Goal: Navigation & Orientation: Go to known website

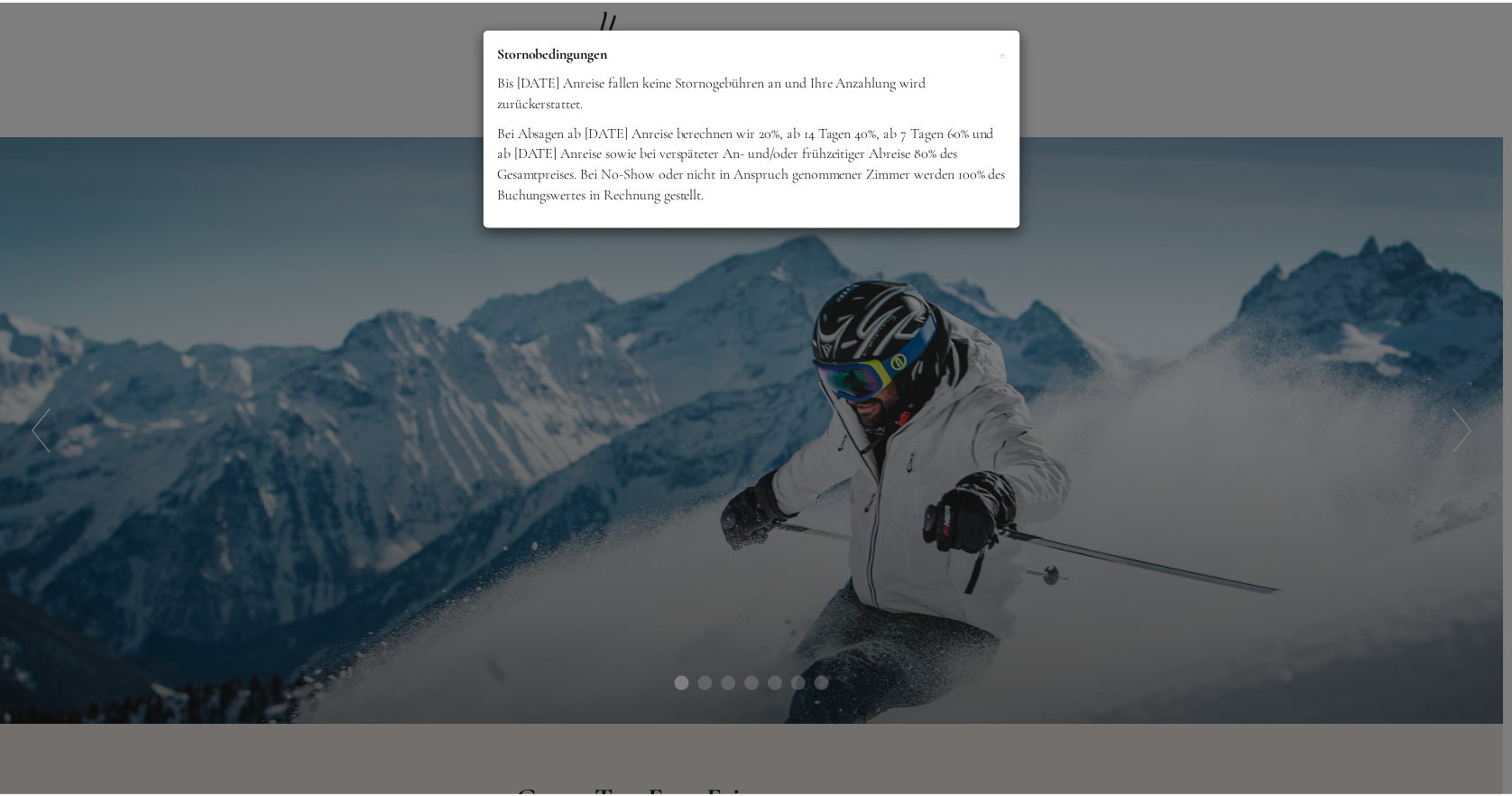
scroll to position [1123, 0]
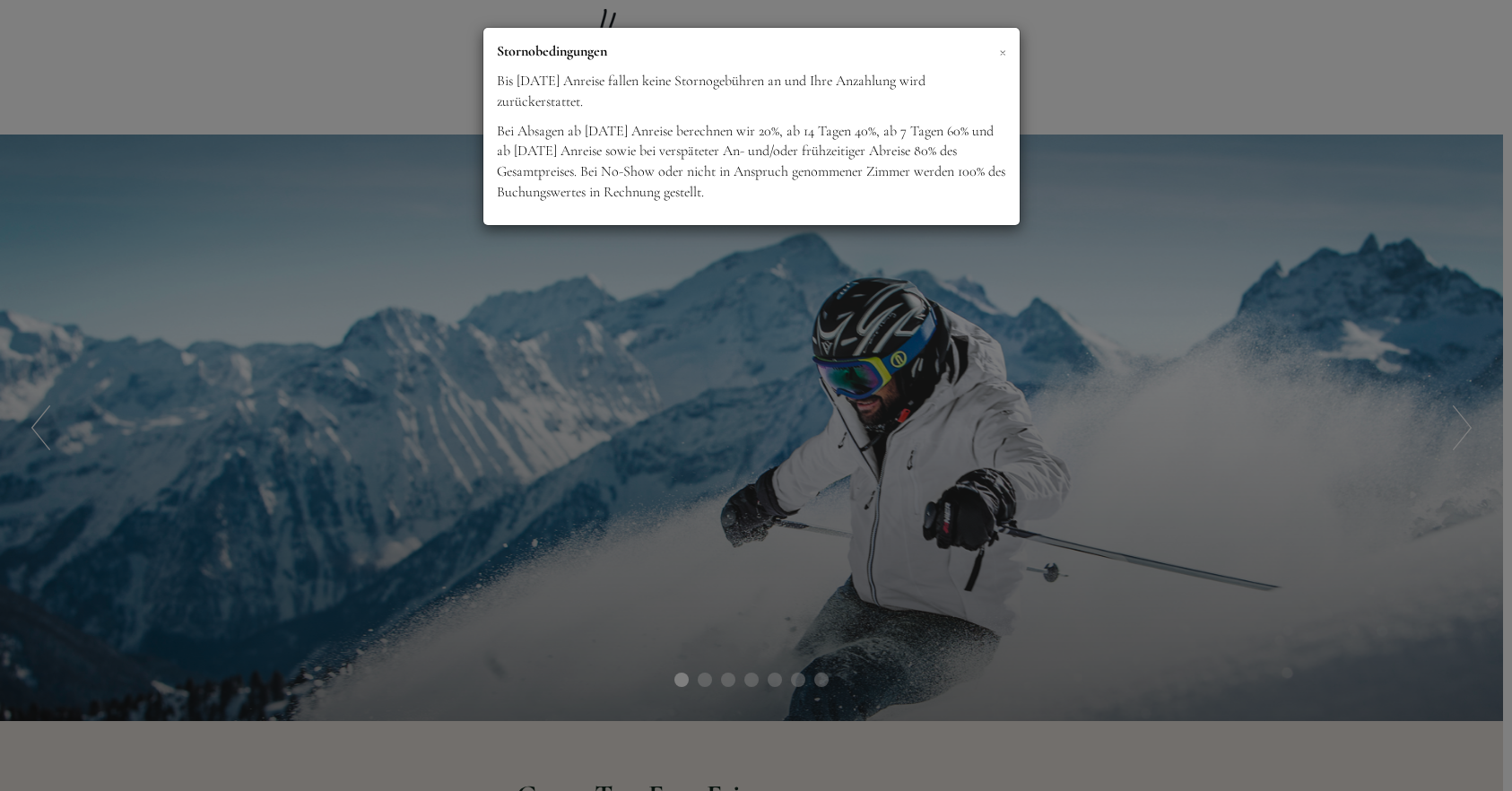
click at [1001, 49] on span "×" at bounding box center [1002, 51] width 7 height 22
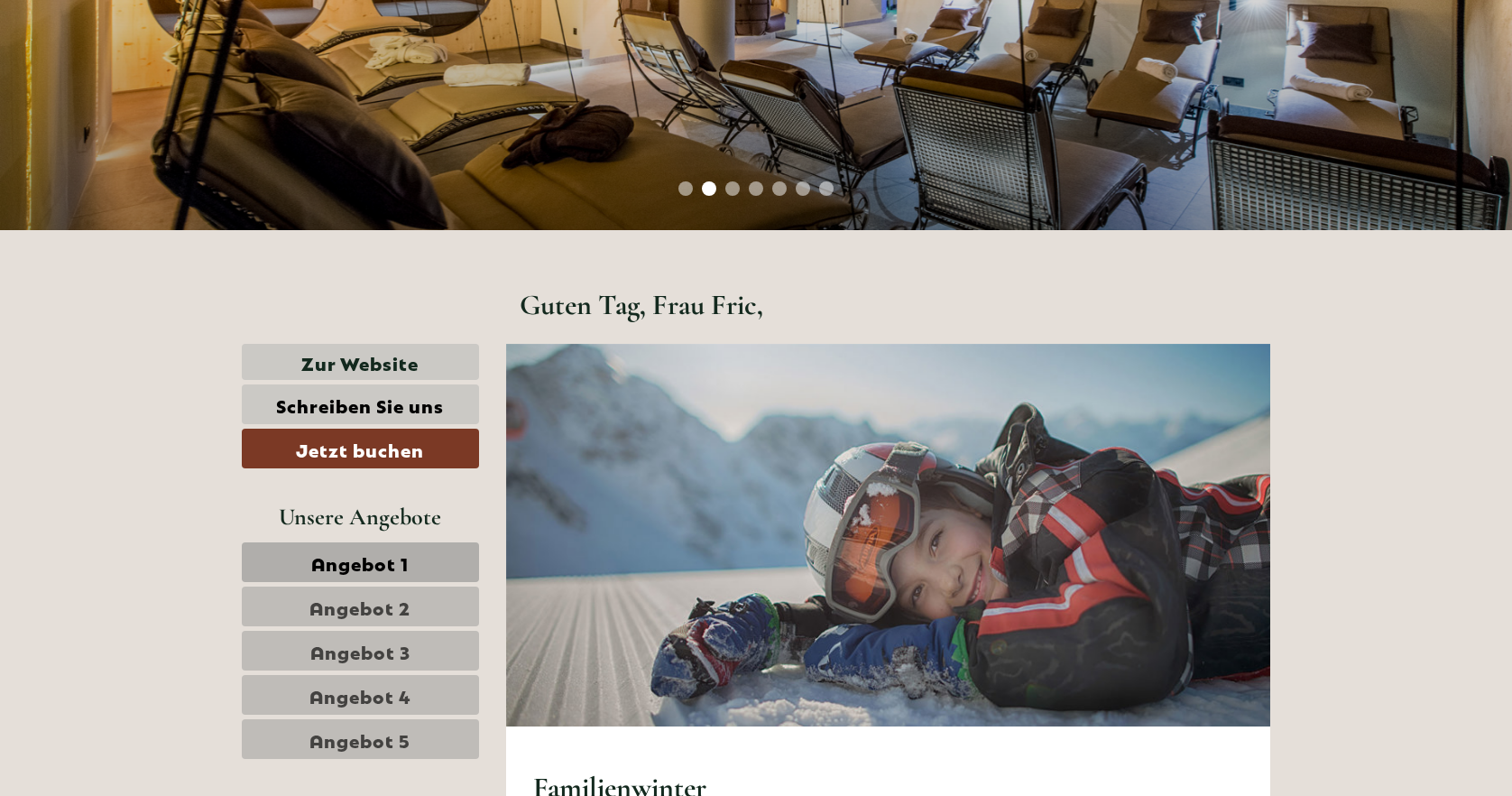
scroll to position [360, 0]
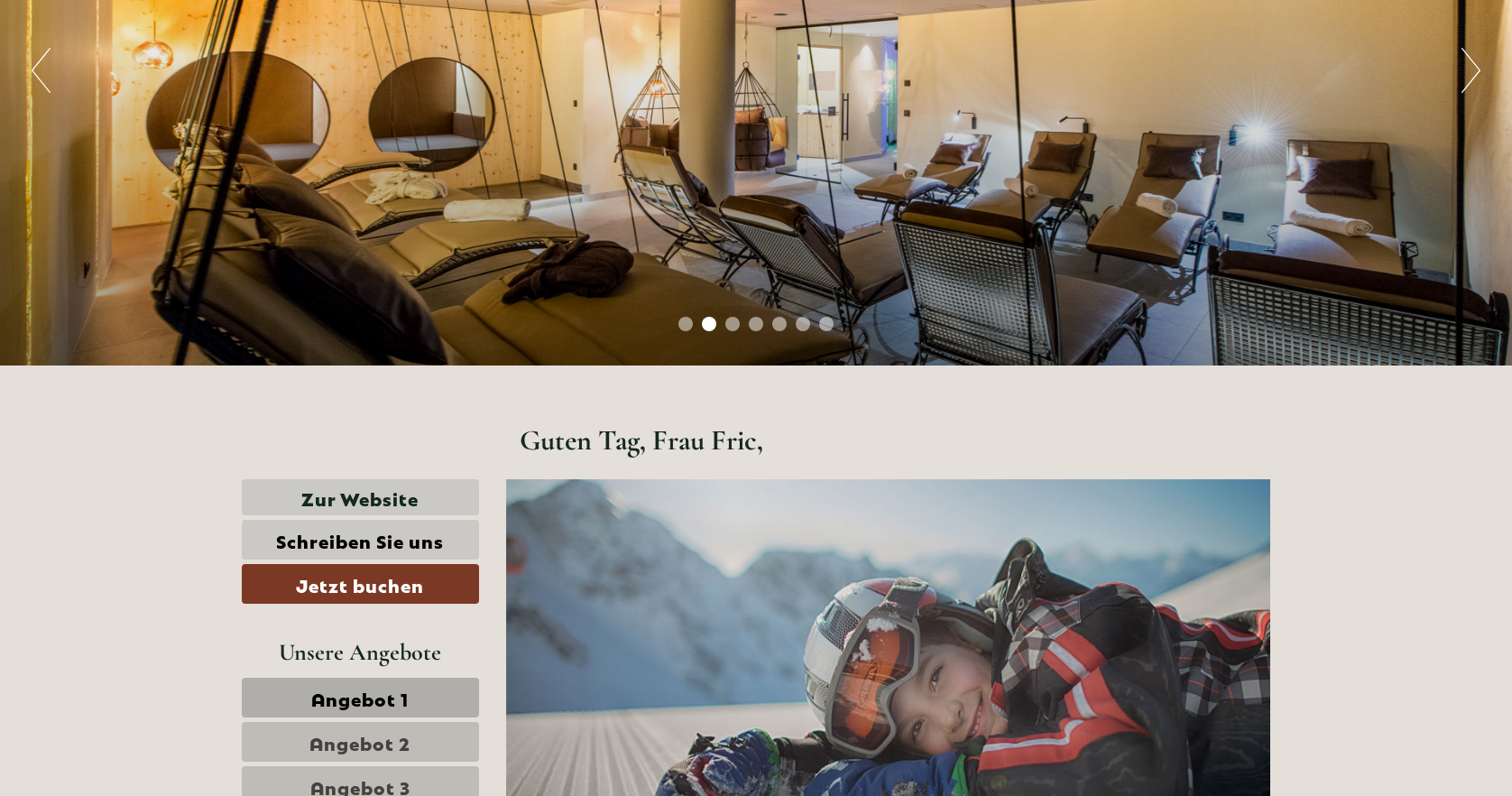
click at [1474, 60] on button "Next" at bounding box center [1471, 71] width 19 height 45
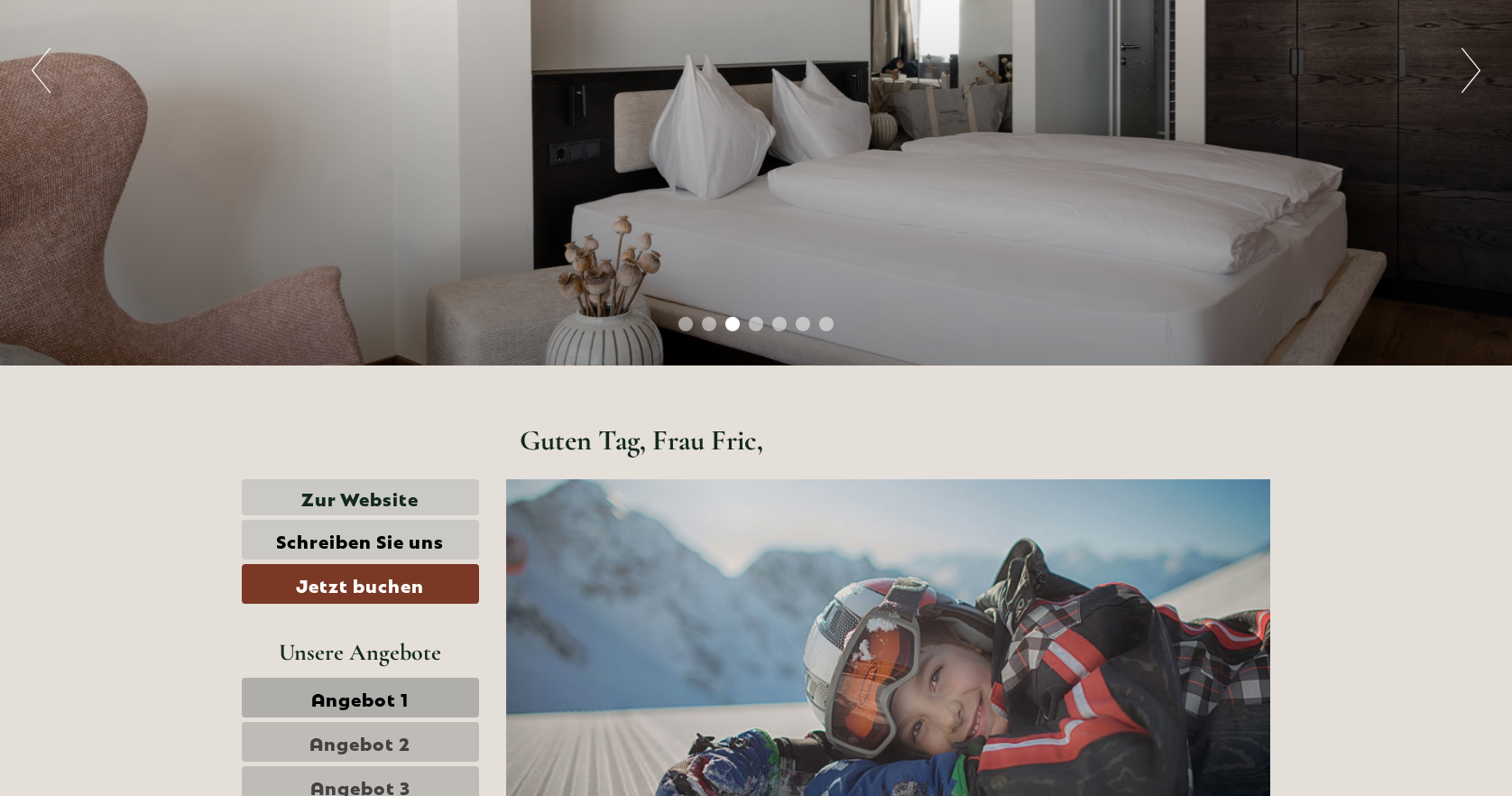
click at [1474, 60] on button "Next" at bounding box center [1471, 71] width 19 height 45
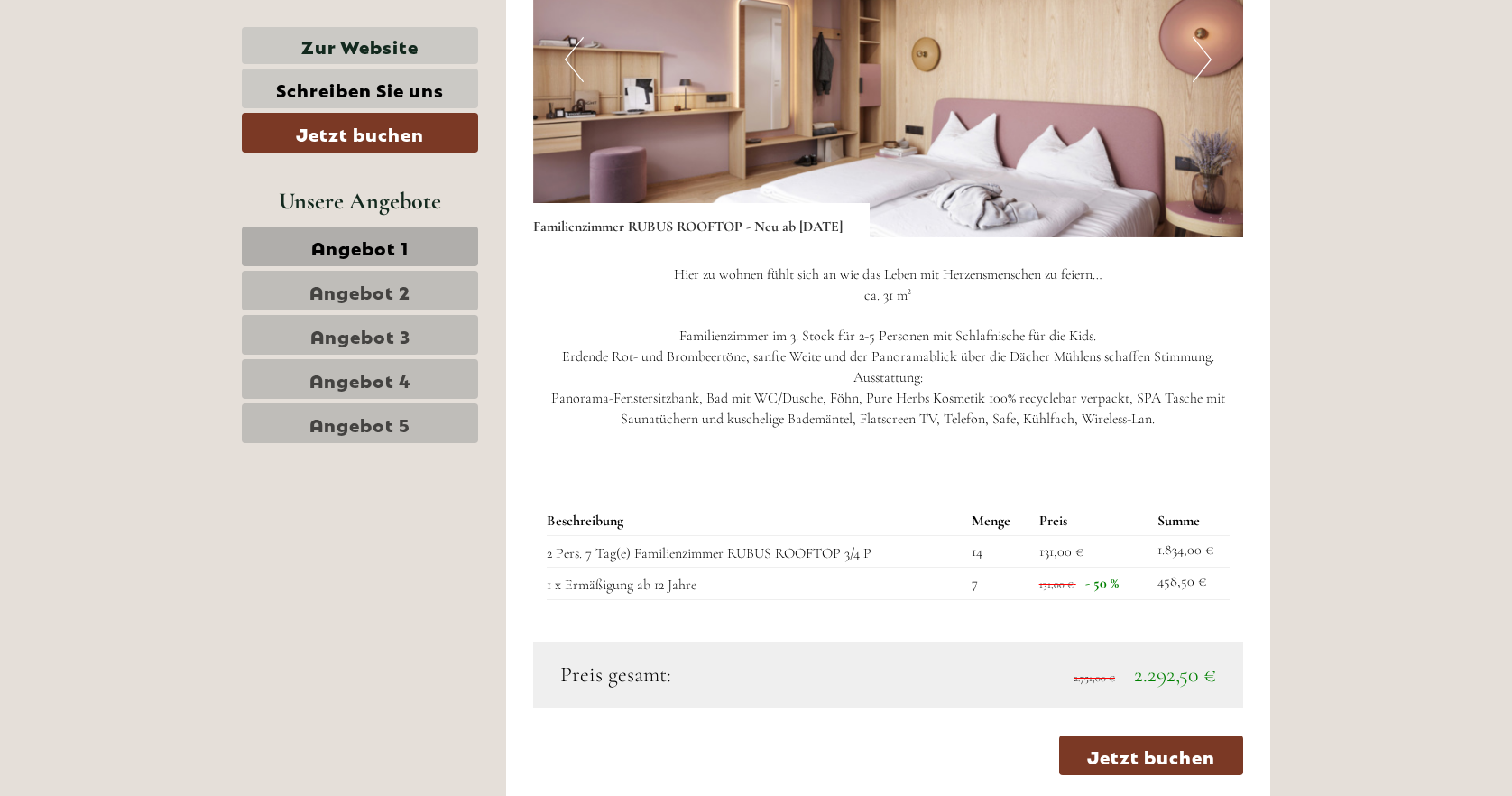
scroll to position [2211, 0]
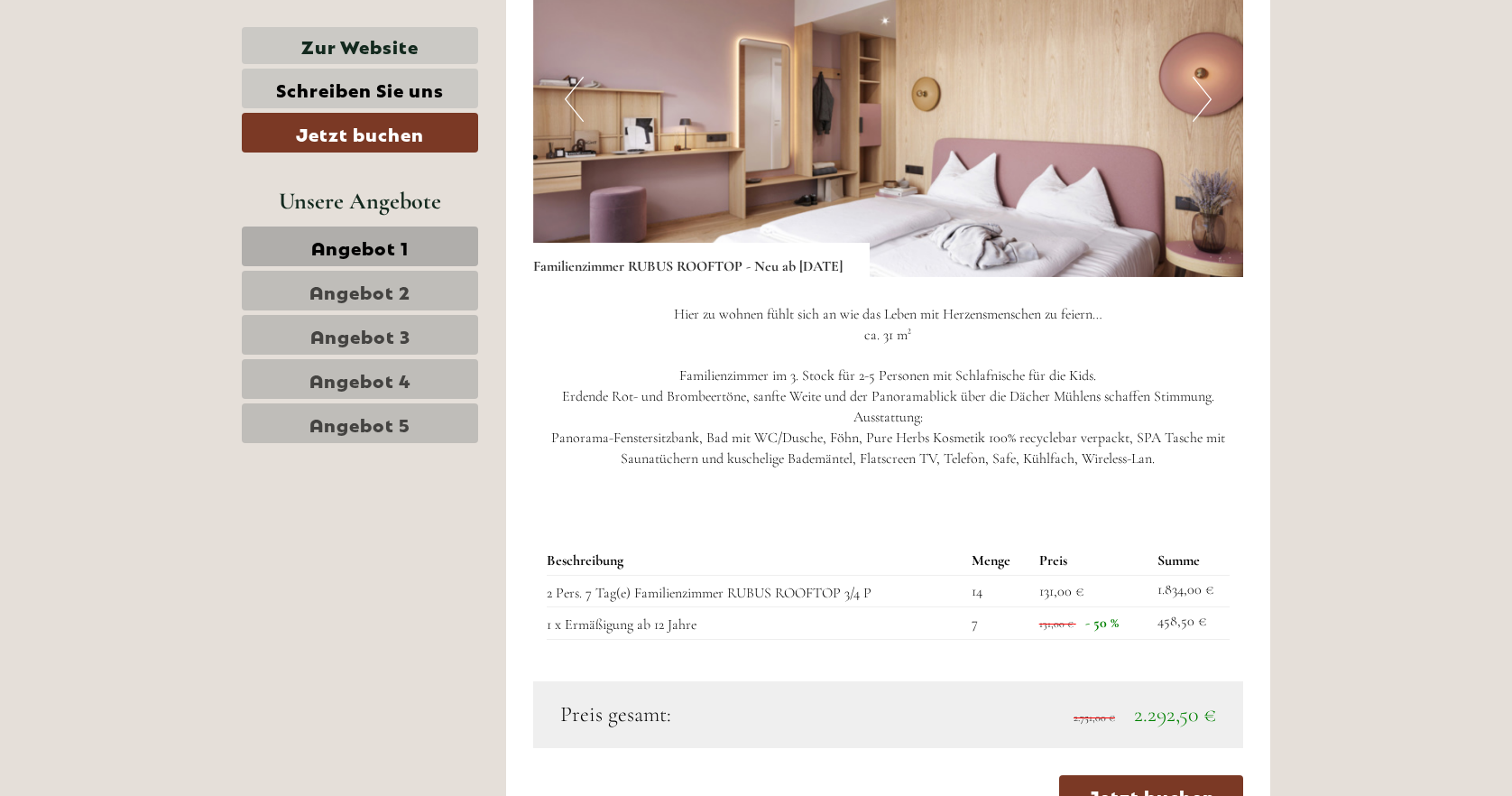
click at [1200, 111] on button "Next" at bounding box center [1202, 99] width 19 height 45
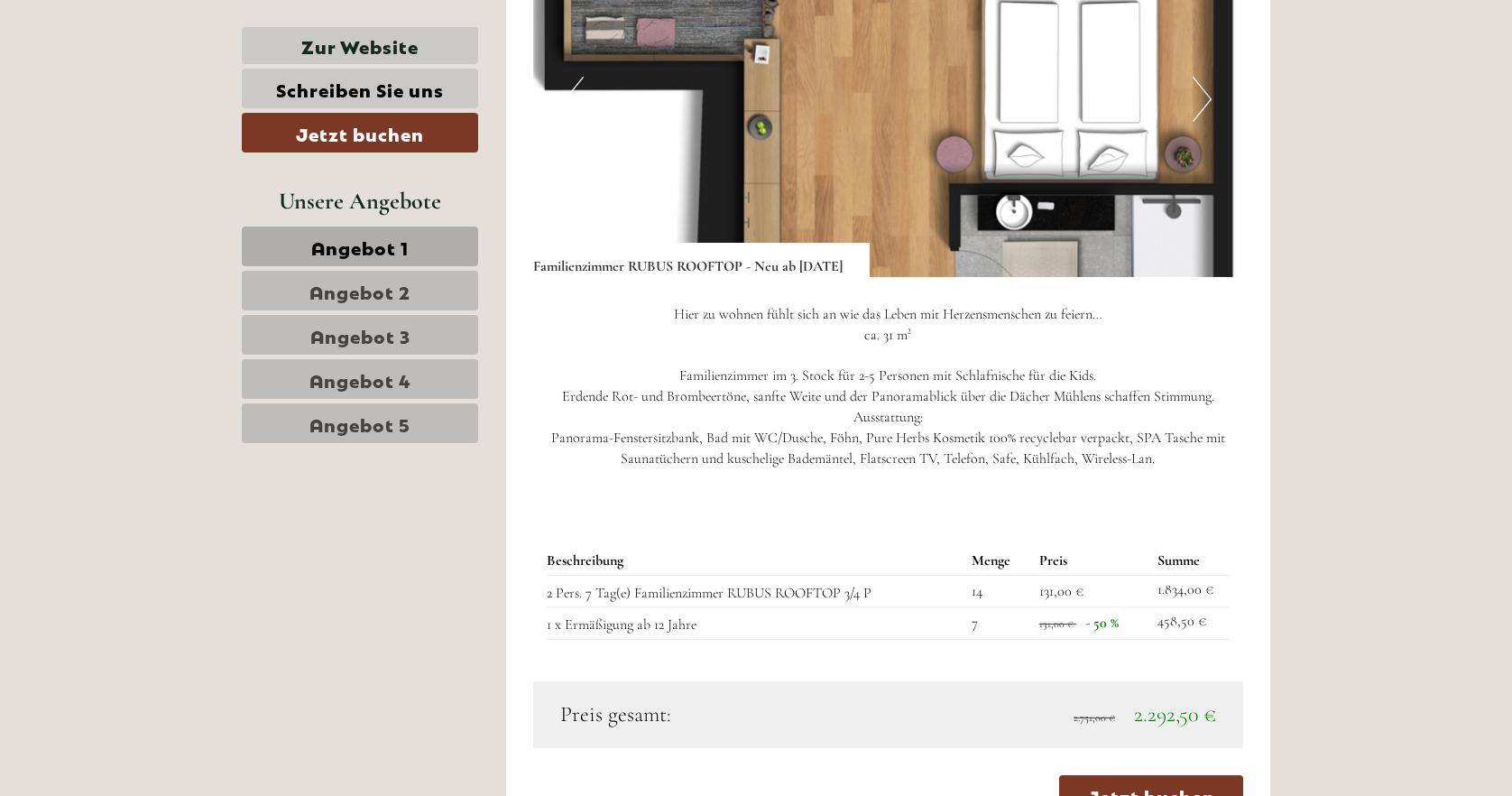
click at [1200, 111] on button "Next" at bounding box center [1202, 99] width 19 height 45
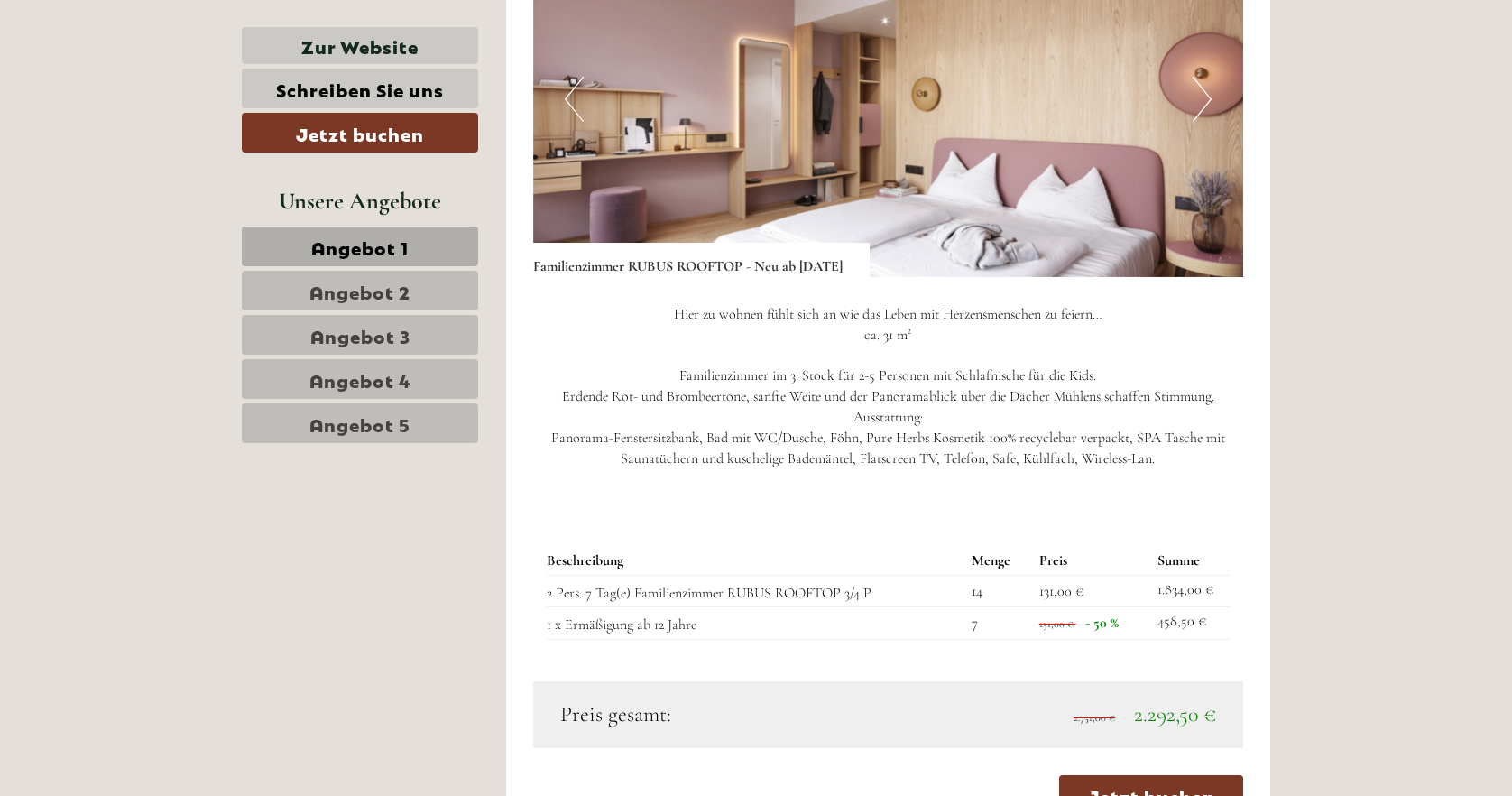
scroll to position [2171, 0]
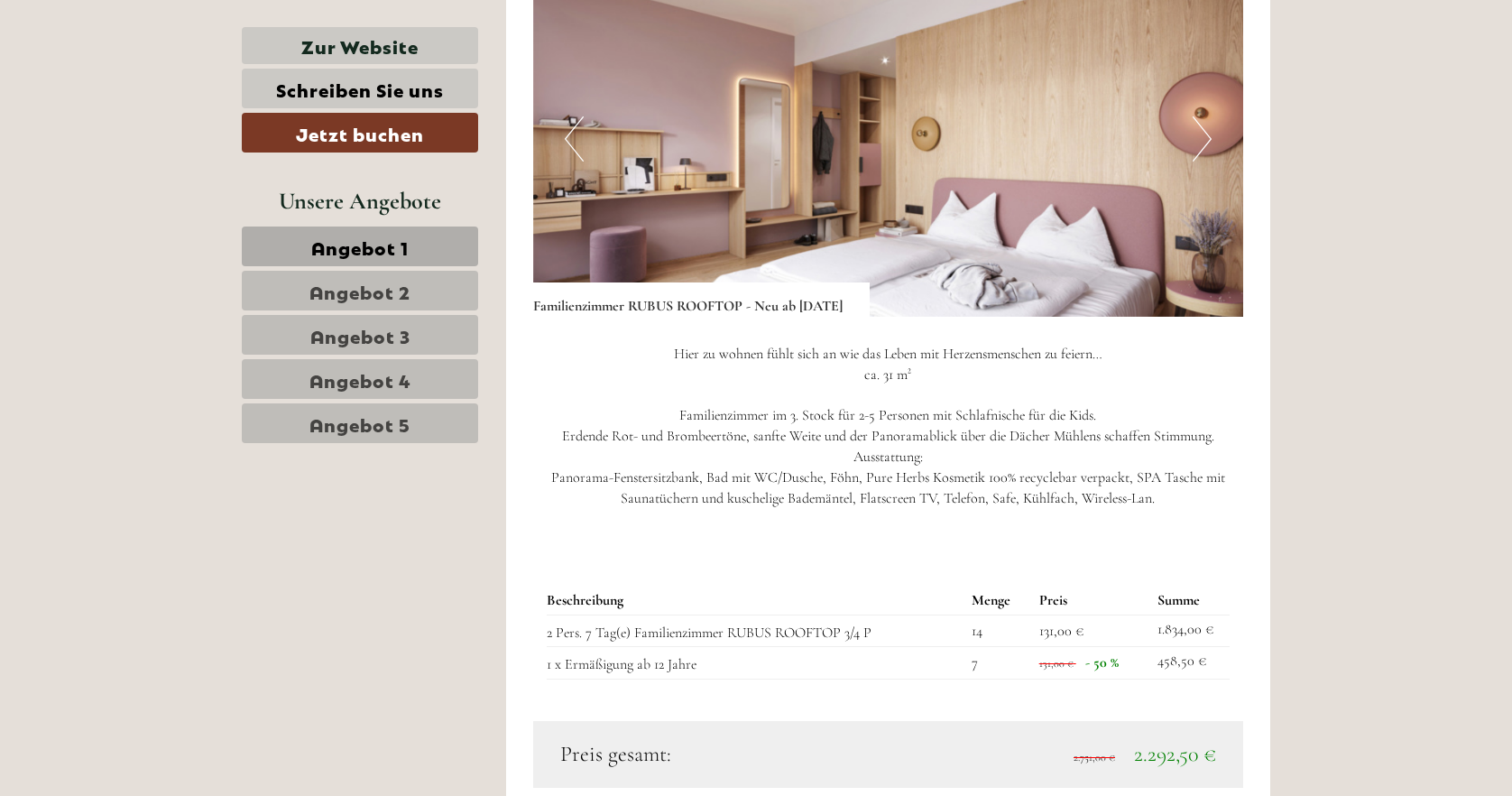
click at [1222, 175] on img at bounding box center [889, 138] width 711 height 355
click at [1189, 154] on img at bounding box center [889, 138] width 711 height 355
click at [1198, 129] on button "Next" at bounding box center [1202, 138] width 19 height 45
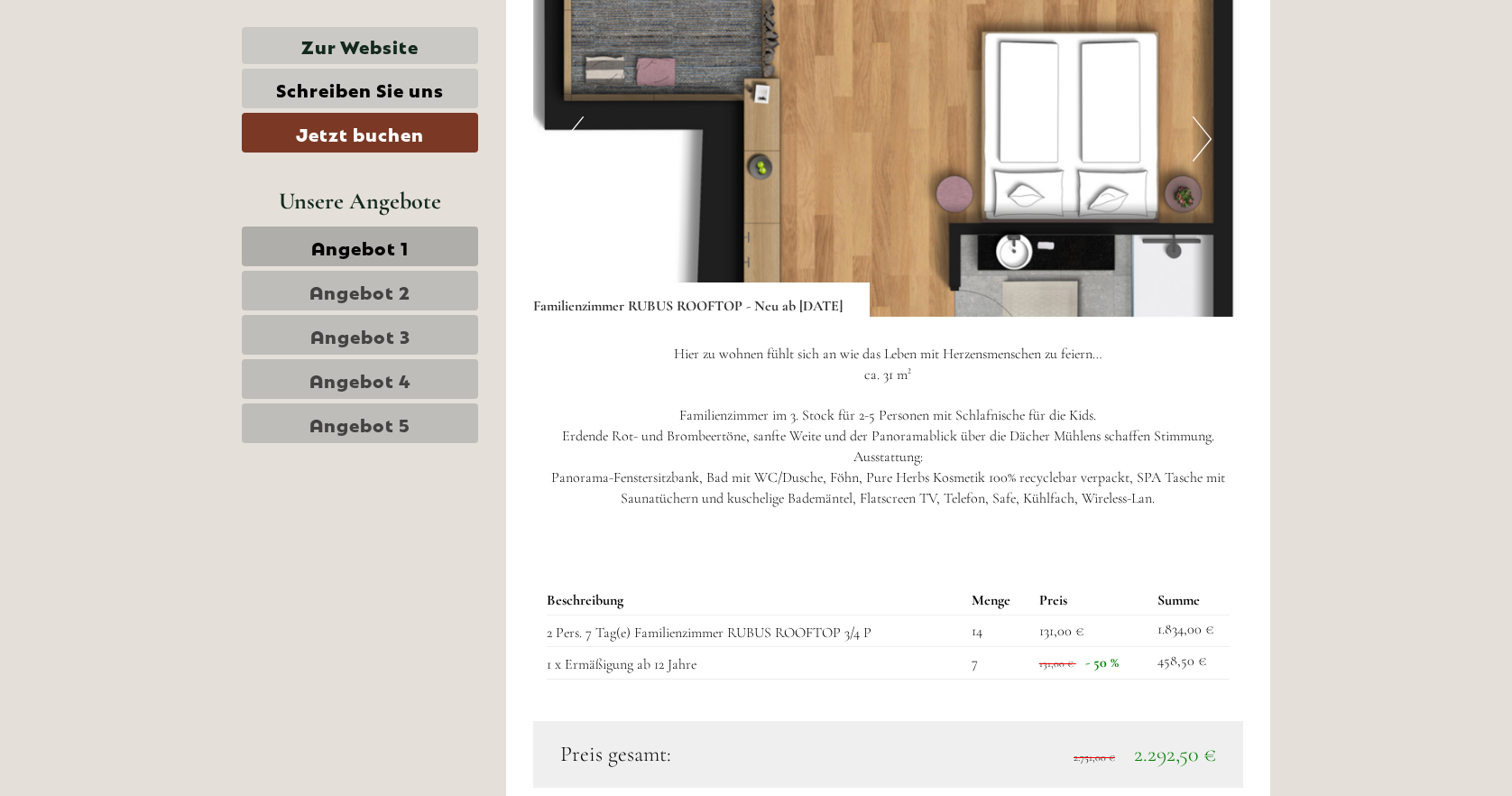
click at [1200, 137] on button "Next" at bounding box center [1202, 138] width 19 height 45
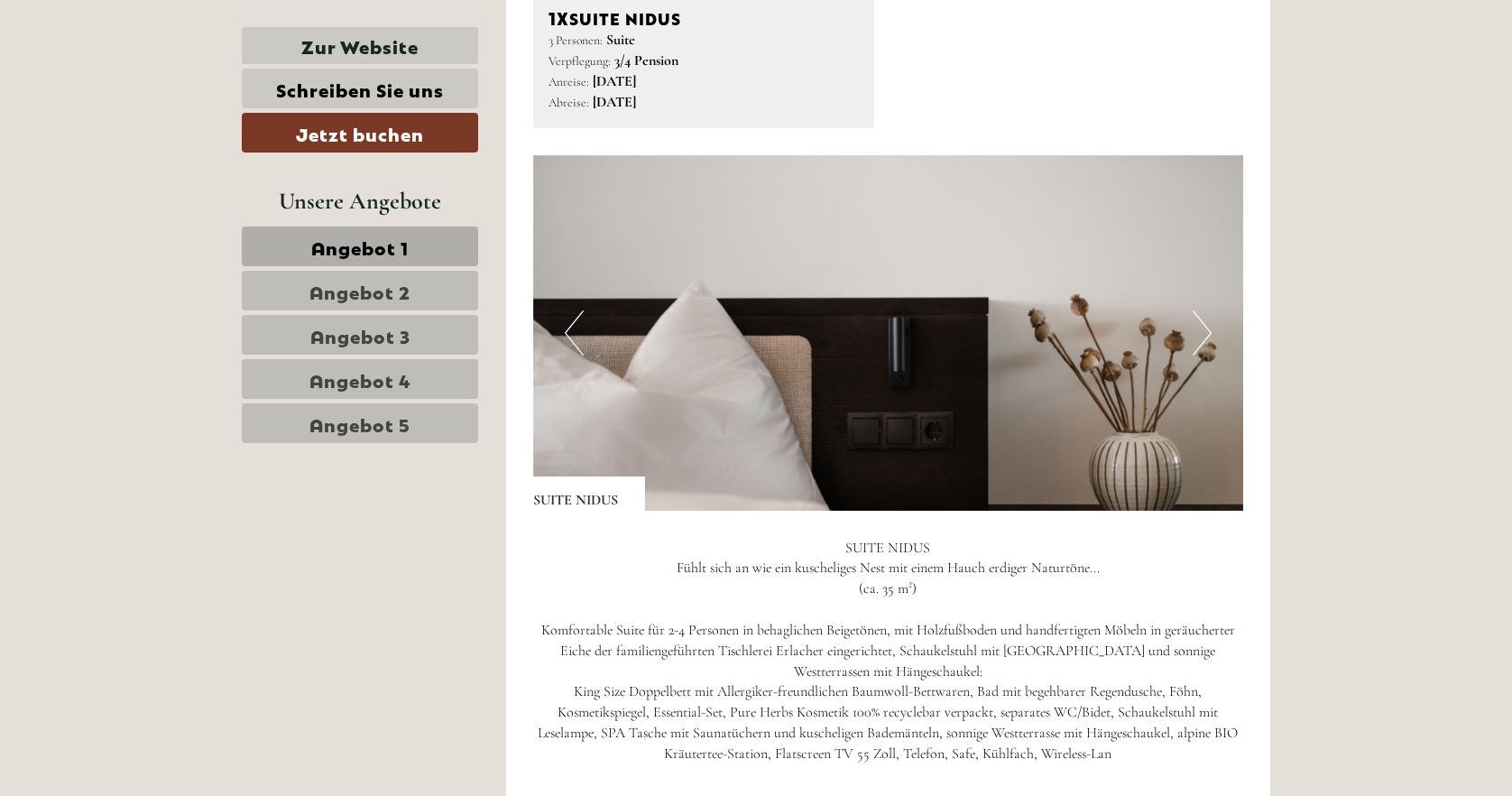
scroll to position [3179, 0]
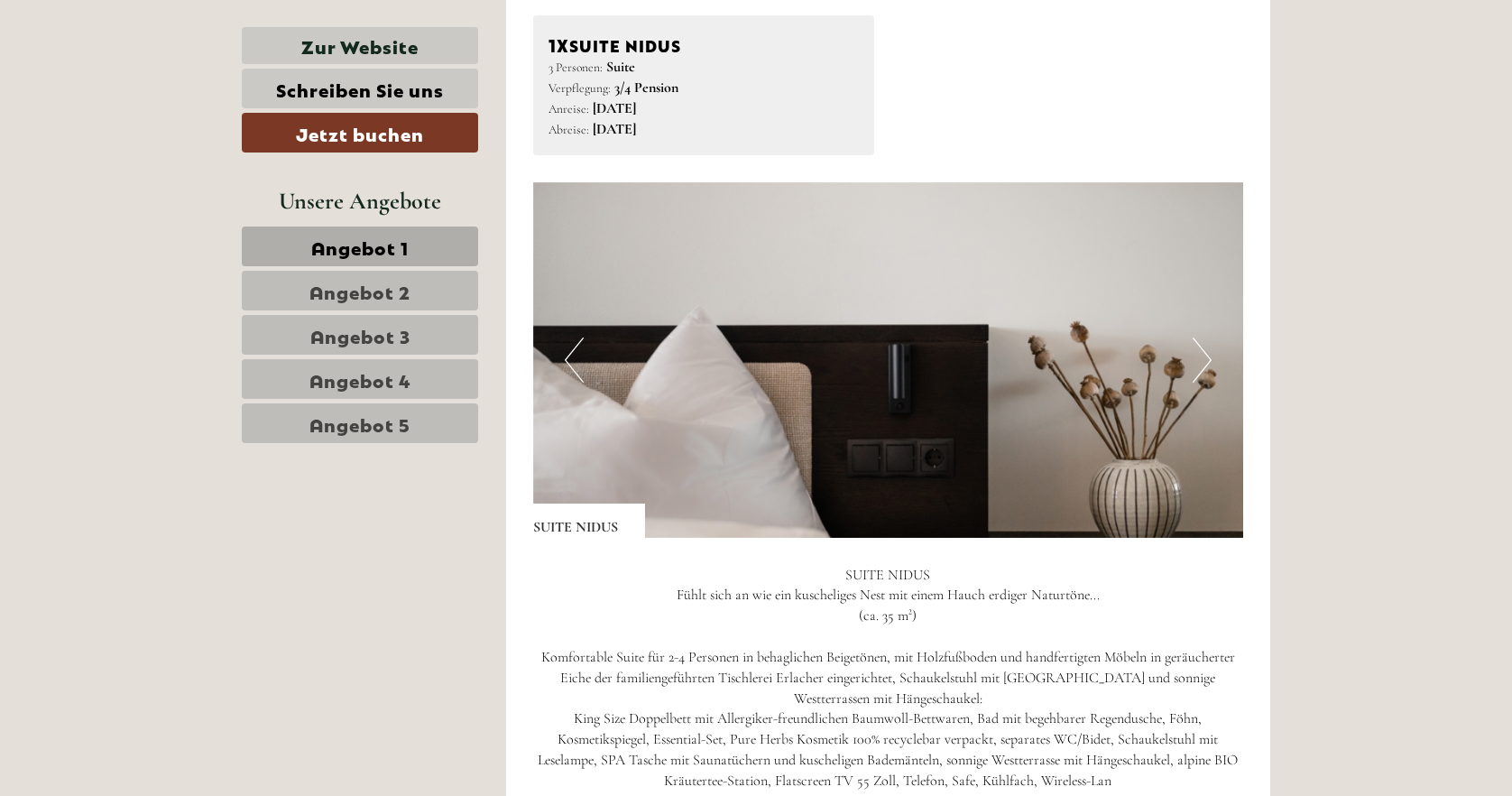
click at [1187, 355] on img at bounding box center [889, 359] width 711 height 355
click at [1196, 348] on button "Next" at bounding box center [1202, 360] width 19 height 45
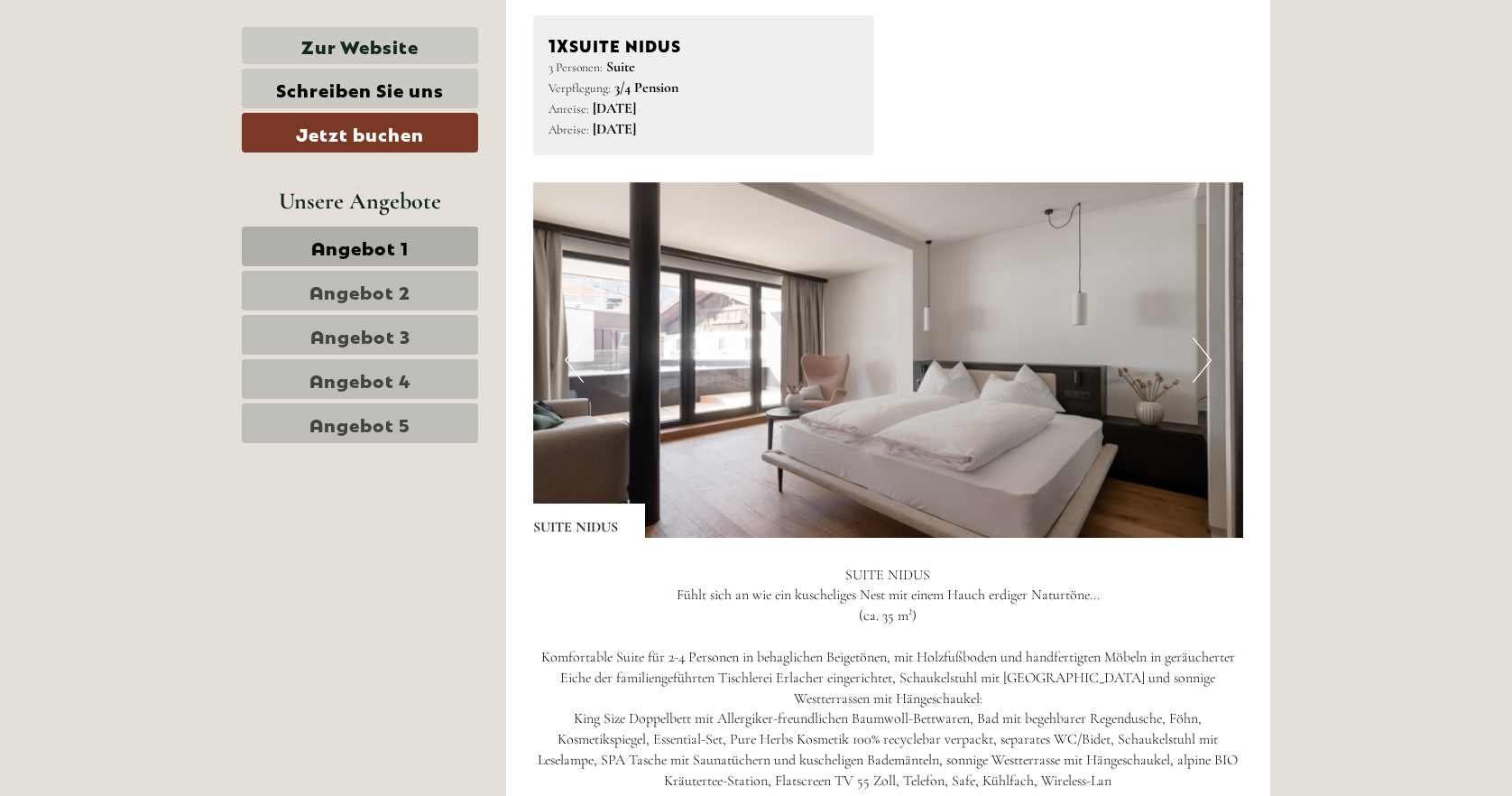
click at [1196, 348] on button "Next" at bounding box center [1202, 360] width 19 height 45
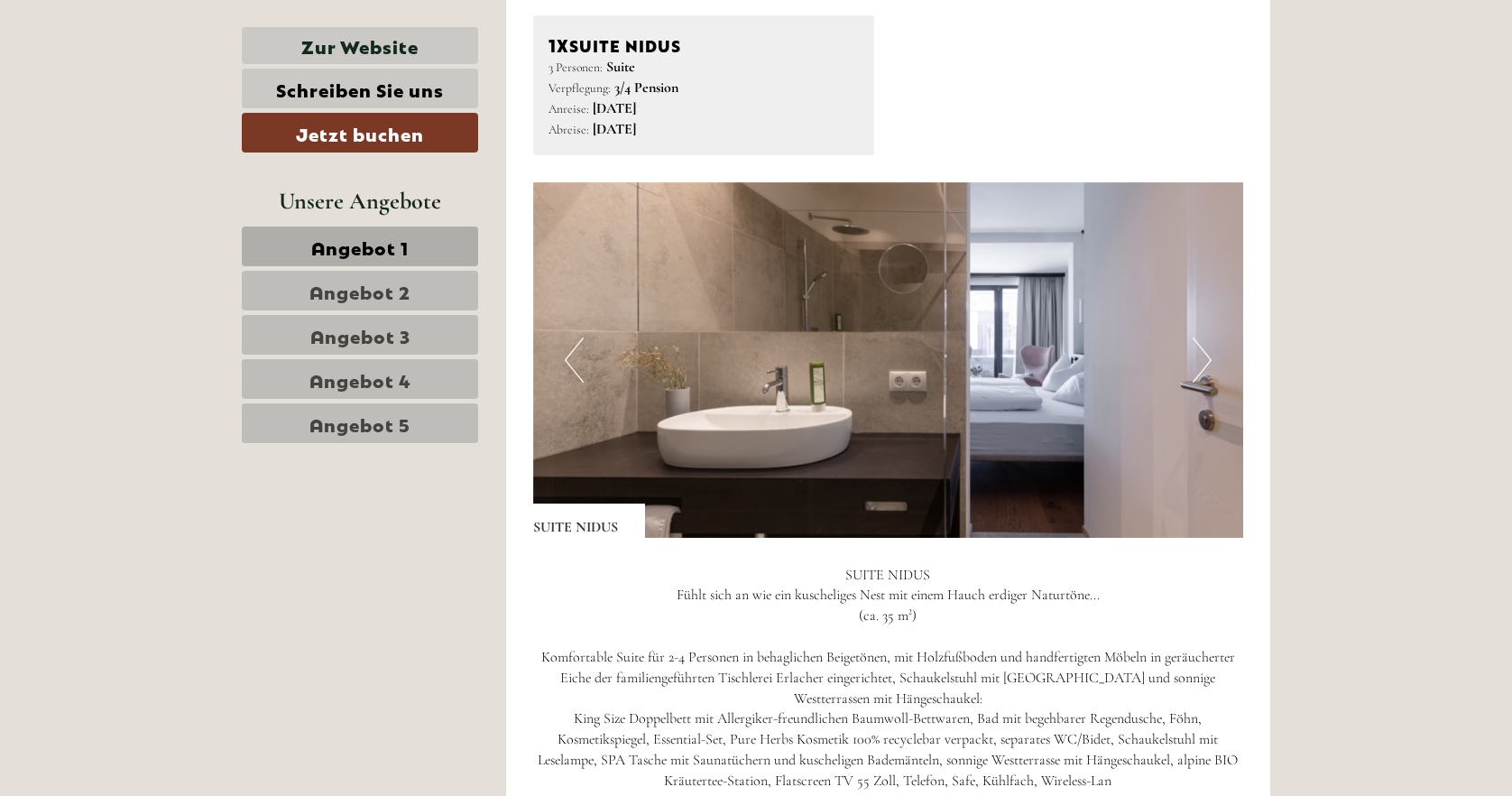
click at [1196, 348] on button "Next" at bounding box center [1202, 360] width 19 height 45
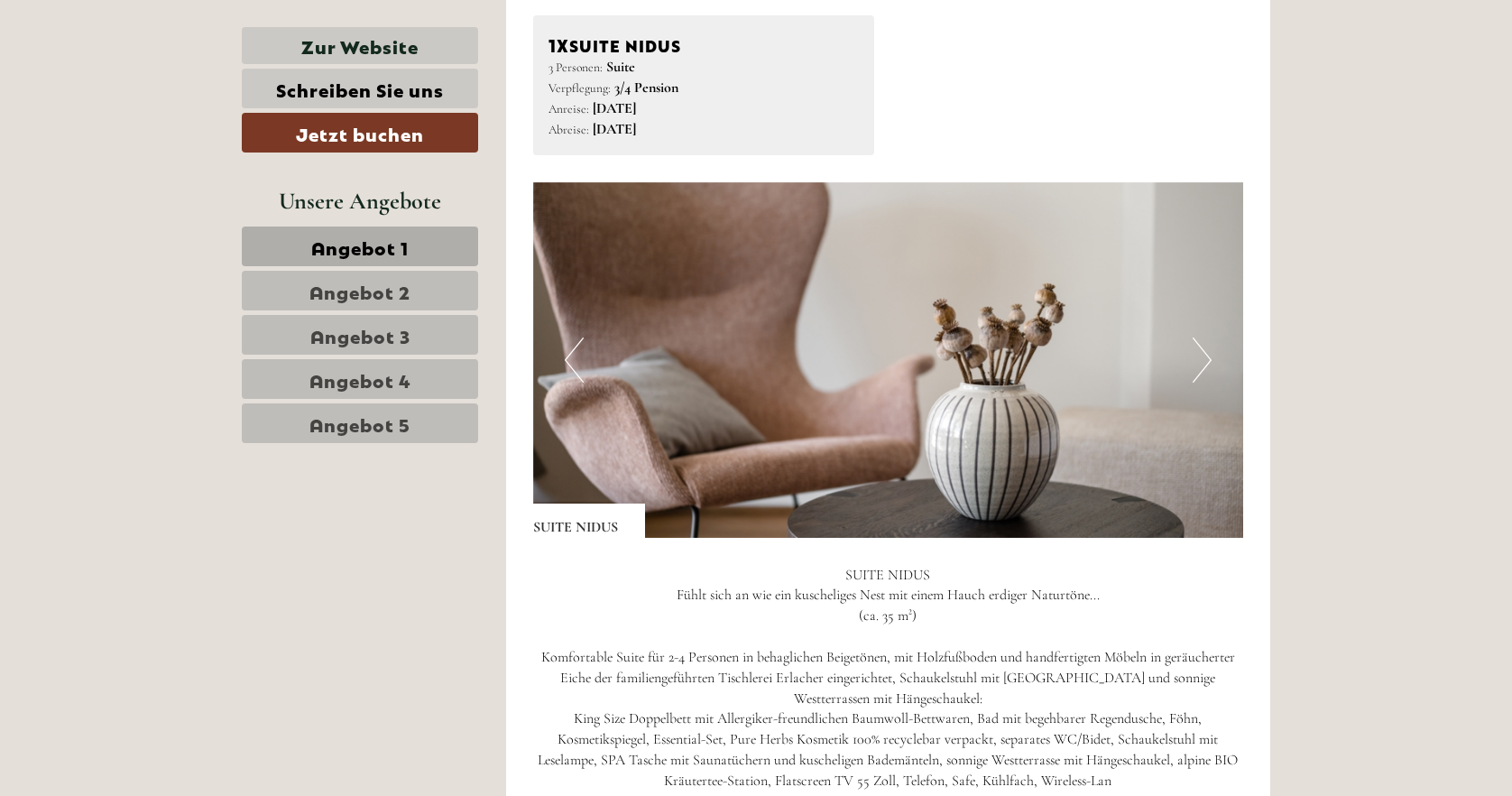
click at [1196, 348] on button "Next" at bounding box center [1202, 360] width 19 height 45
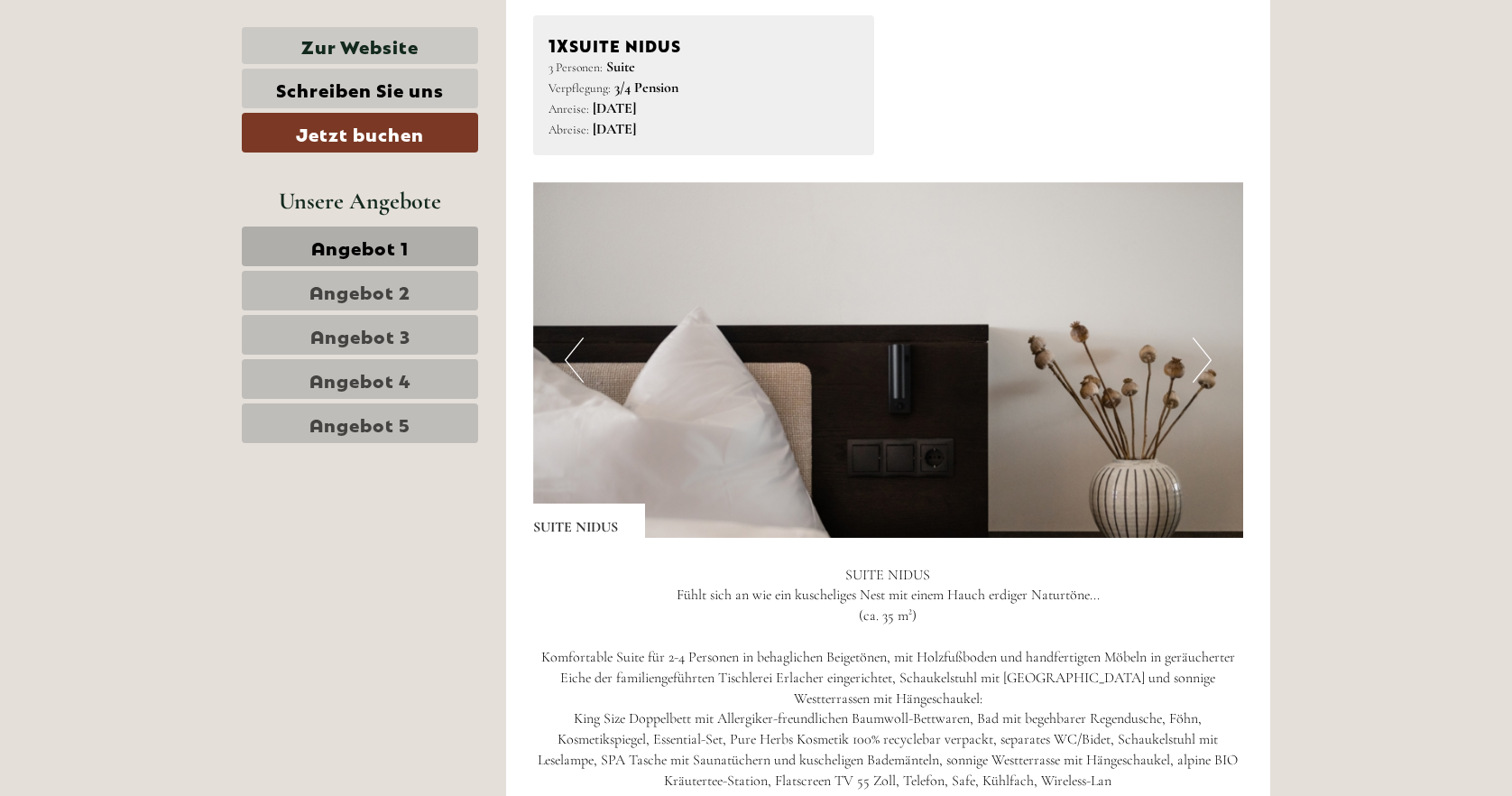
click at [1196, 348] on button "Next" at bounding box center [1202, 360] width 19 height 45
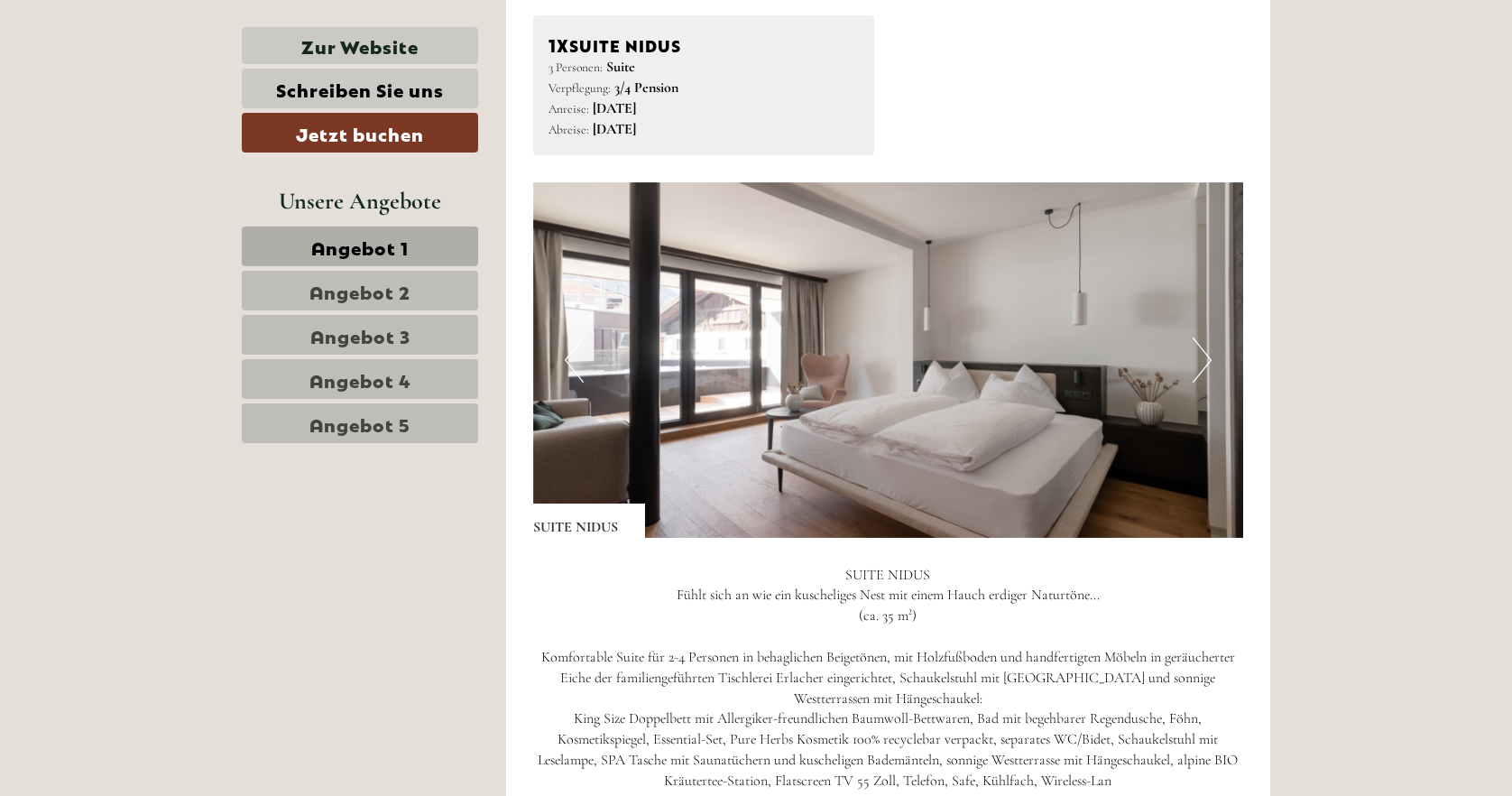
click at [1196, 348] on button "Next" at bounding box center [1202, 360] width 19 height 45
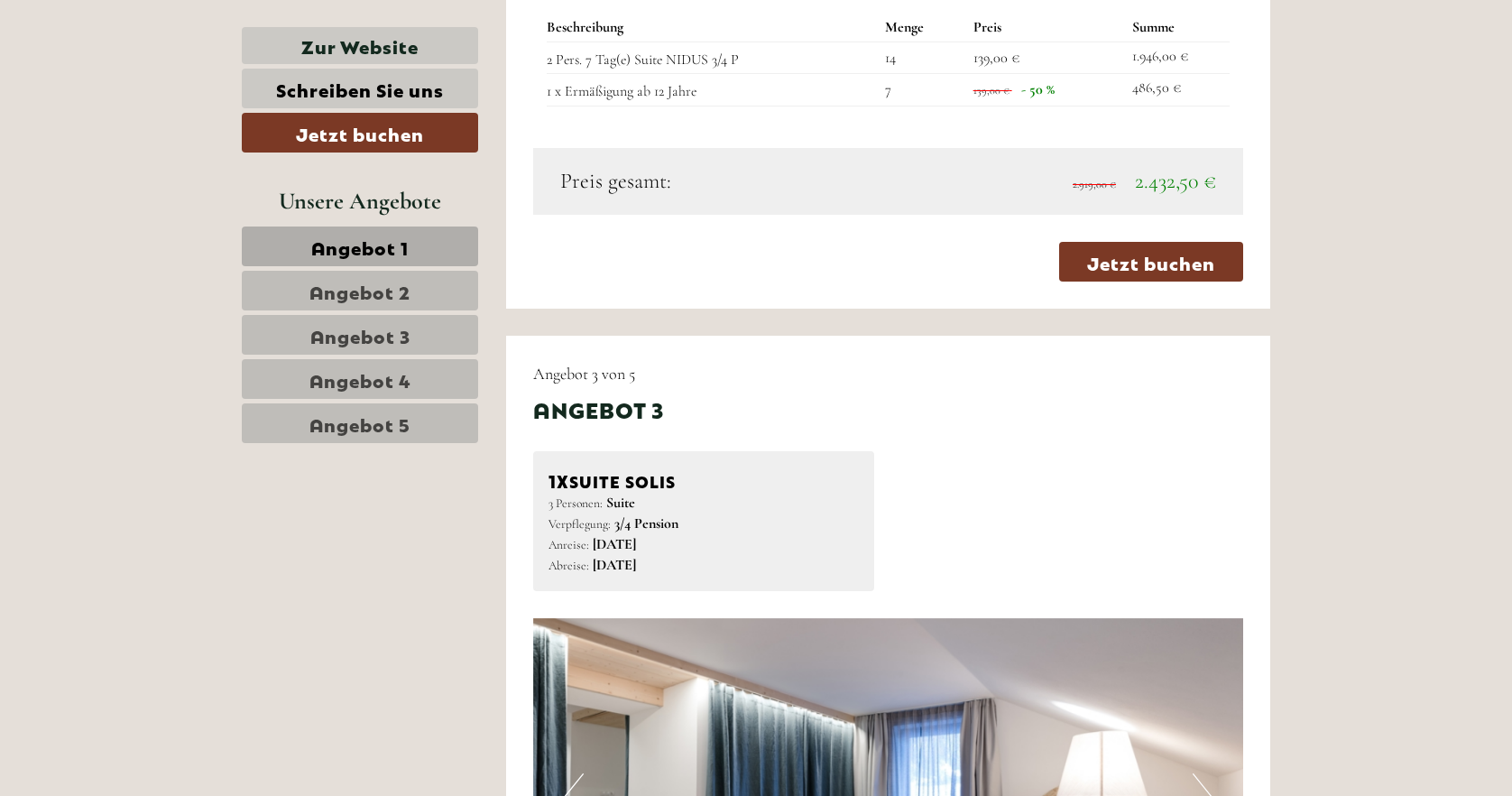
scroll to position [4662, 0]
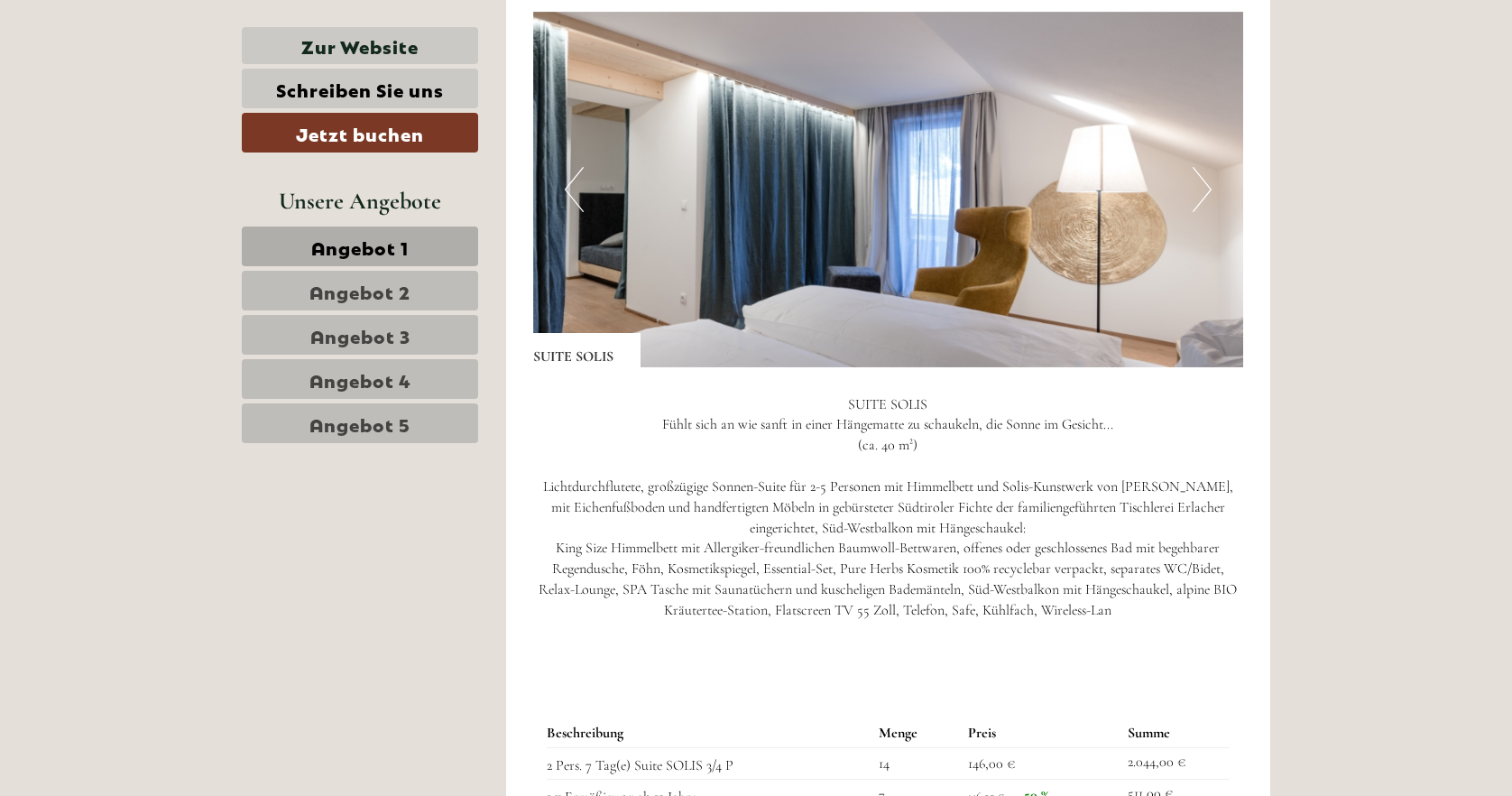
click at [1208, 175] on button "Next" at bounding box center [1202, 189] width 19 height 45
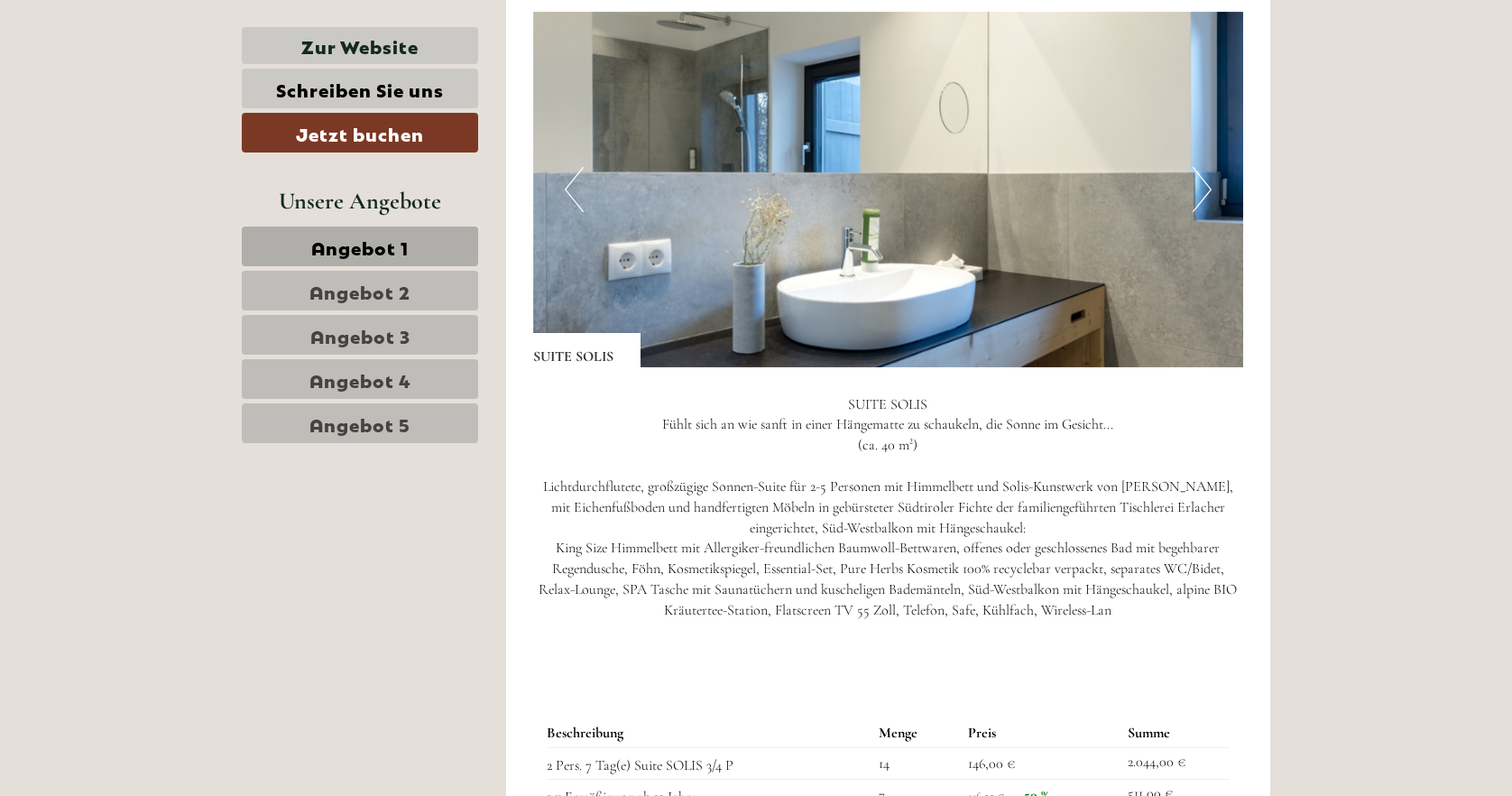
click at [1208, 175] on button "Next" at bounding box center [1202, 189] width 19 height 45
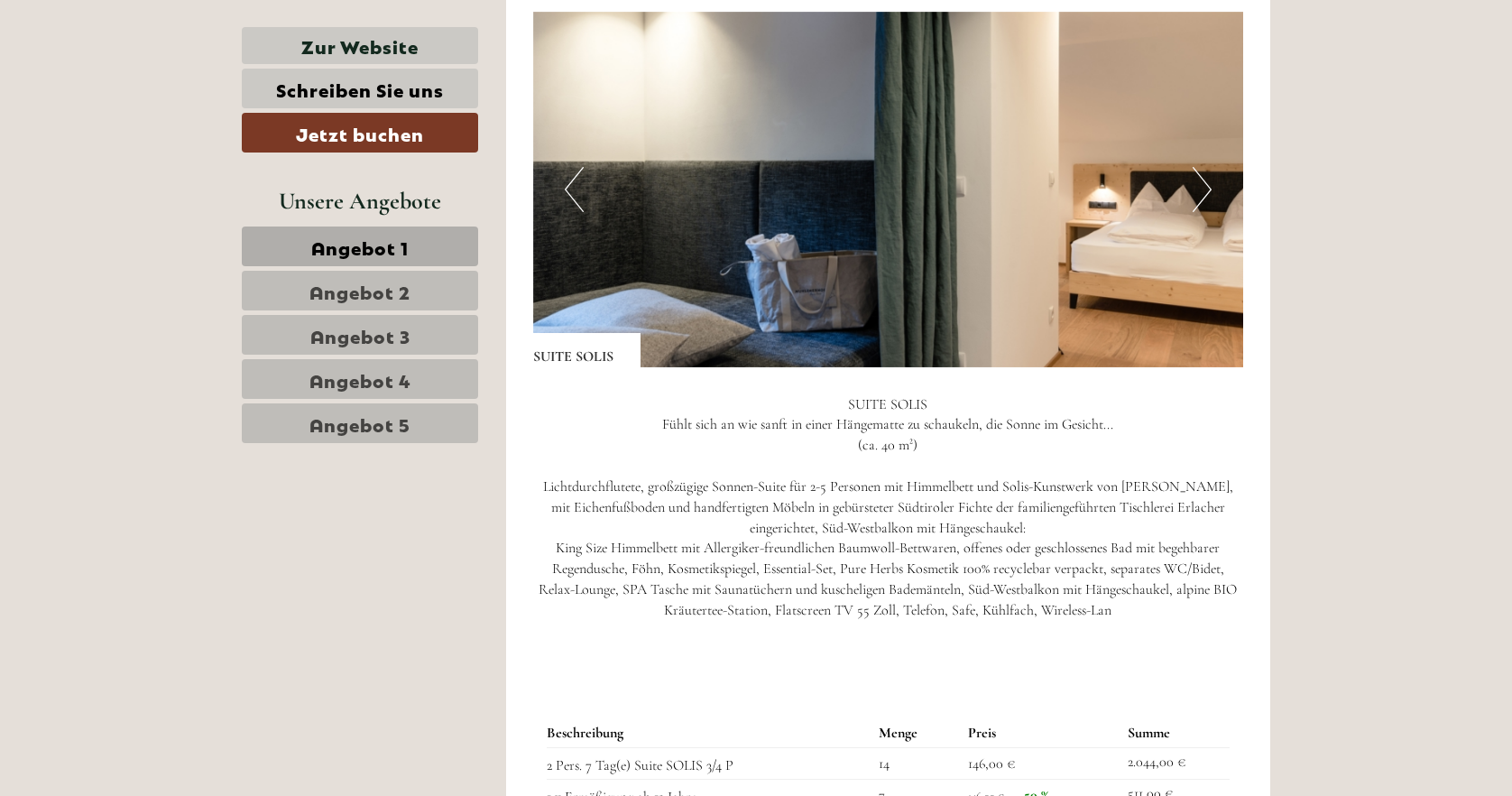
click at [1208, 175] on button "Next" at bounding box center [1202, 189] width 19 height 45
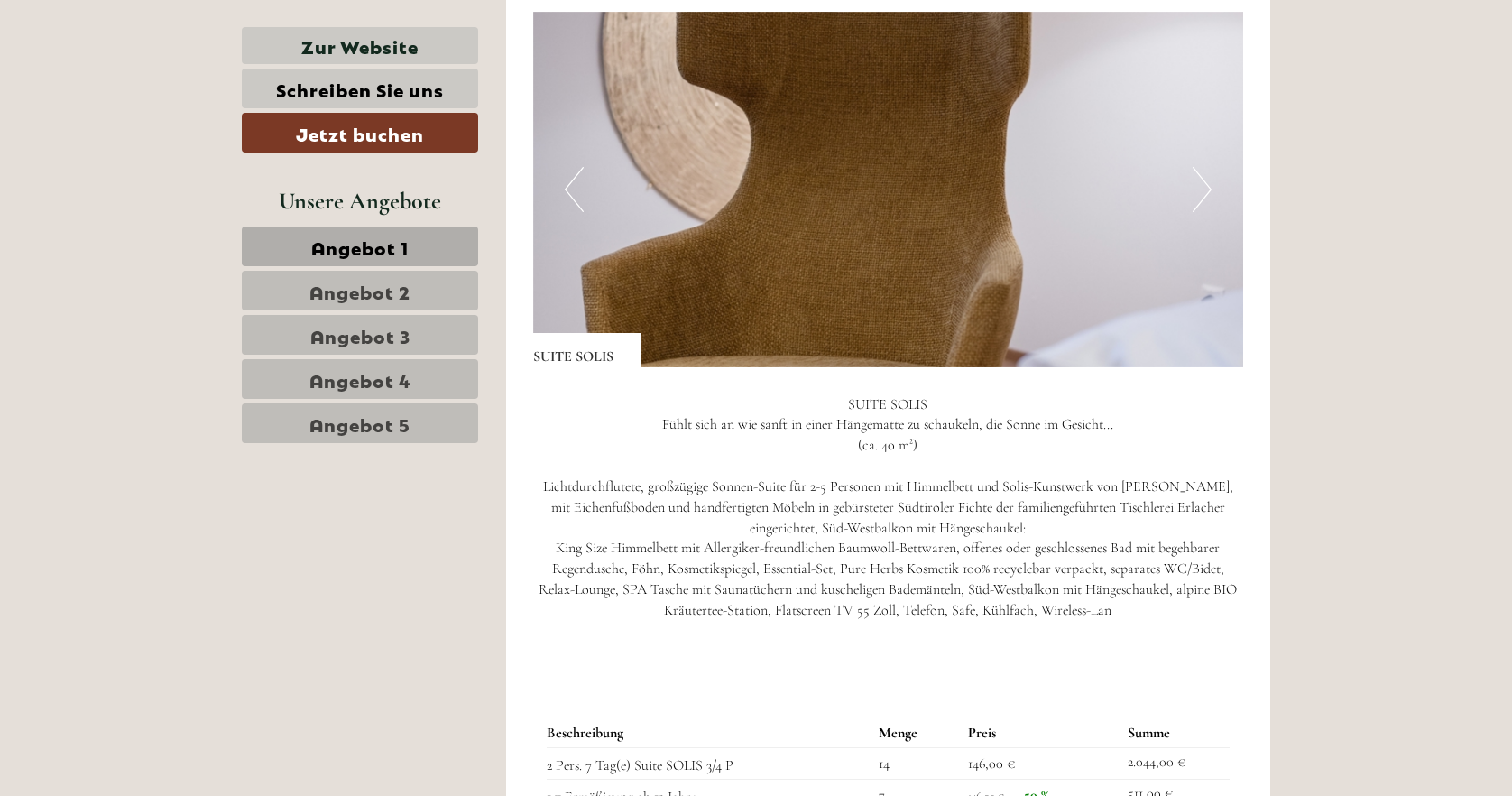
click at [1208, 175] on button "Next" at bounding box center [1202, 189] width 19 height 45
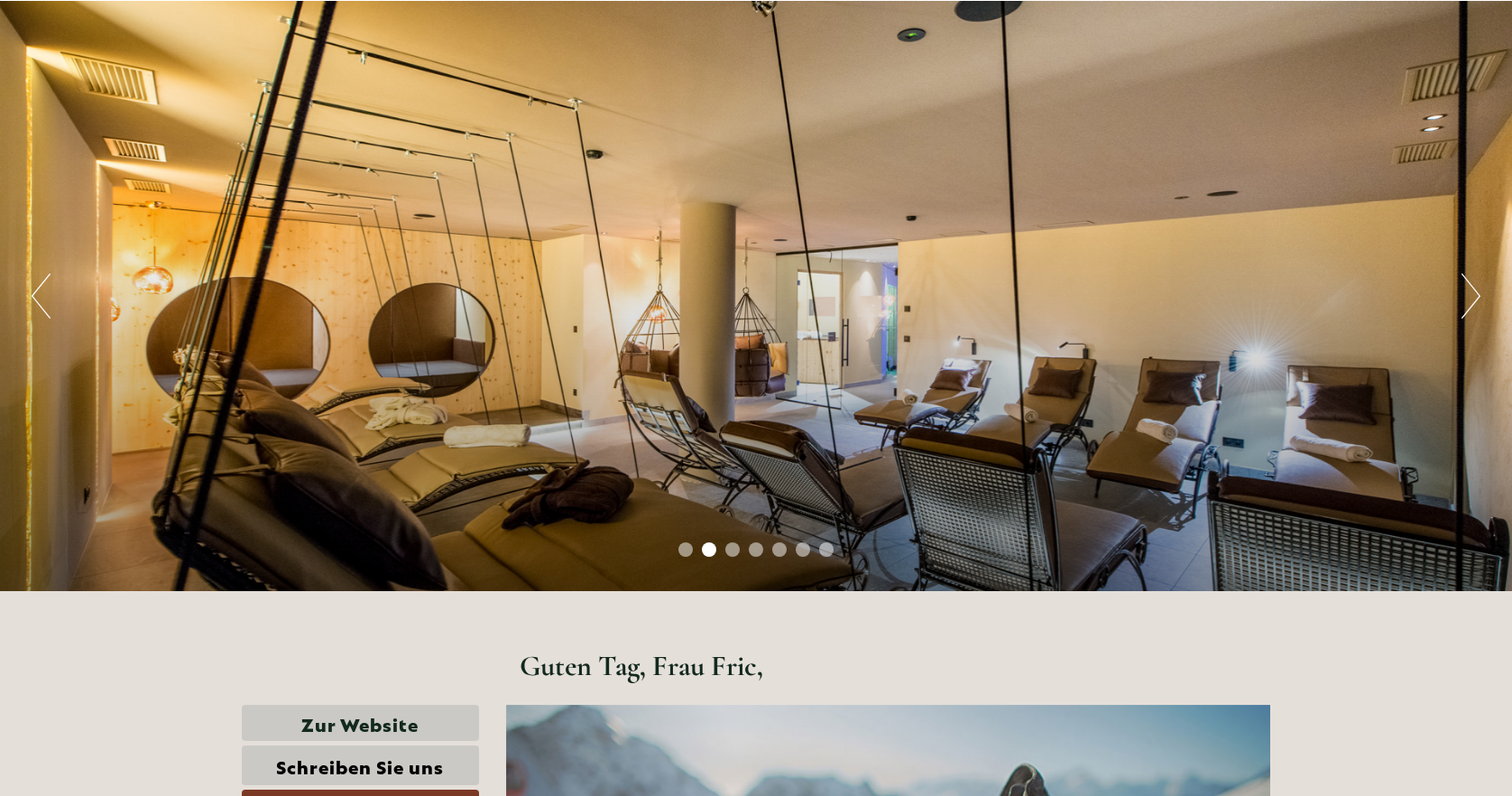
scroll to position [0, 0]
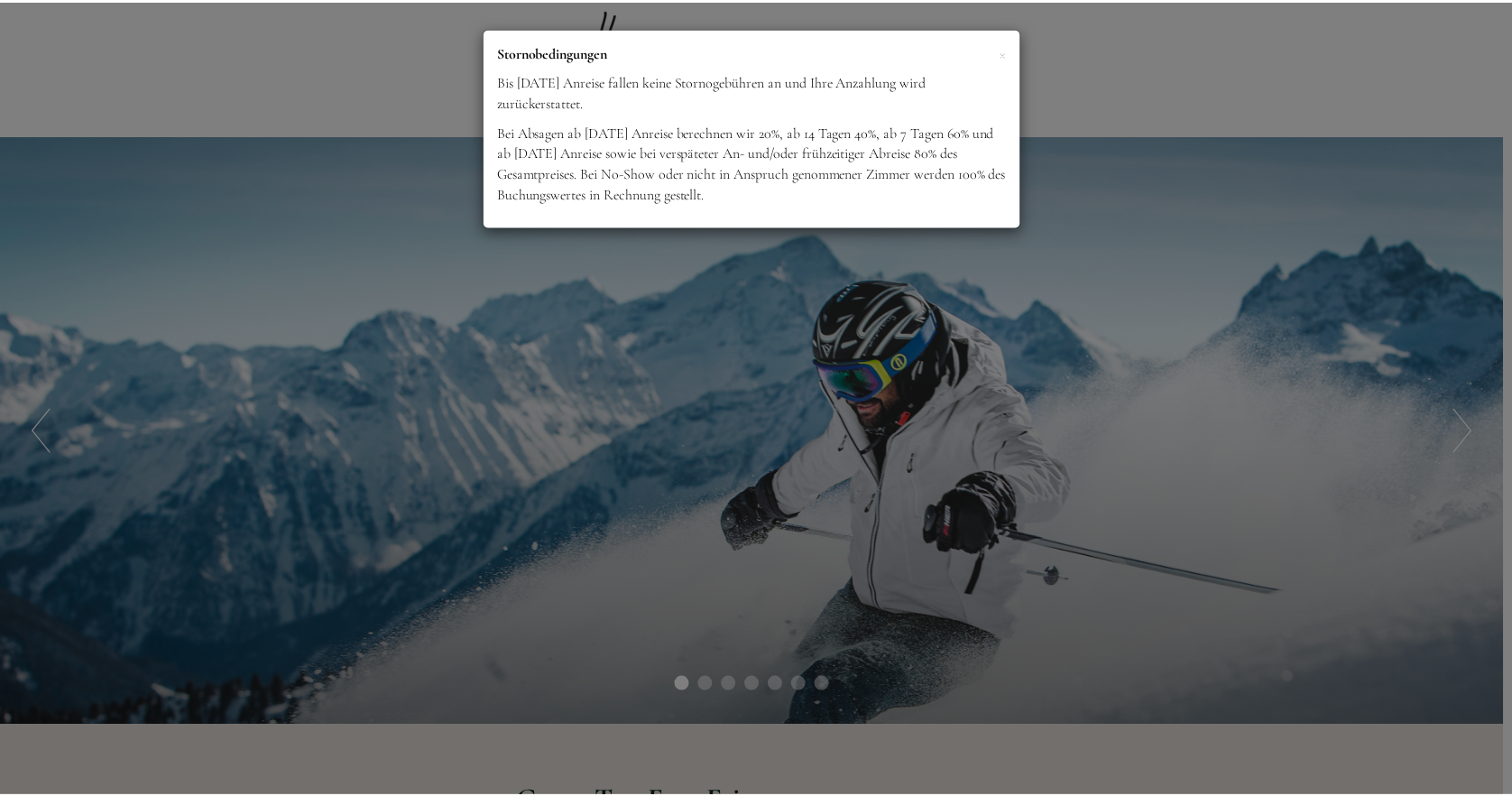
scroll to position [1123, 0]
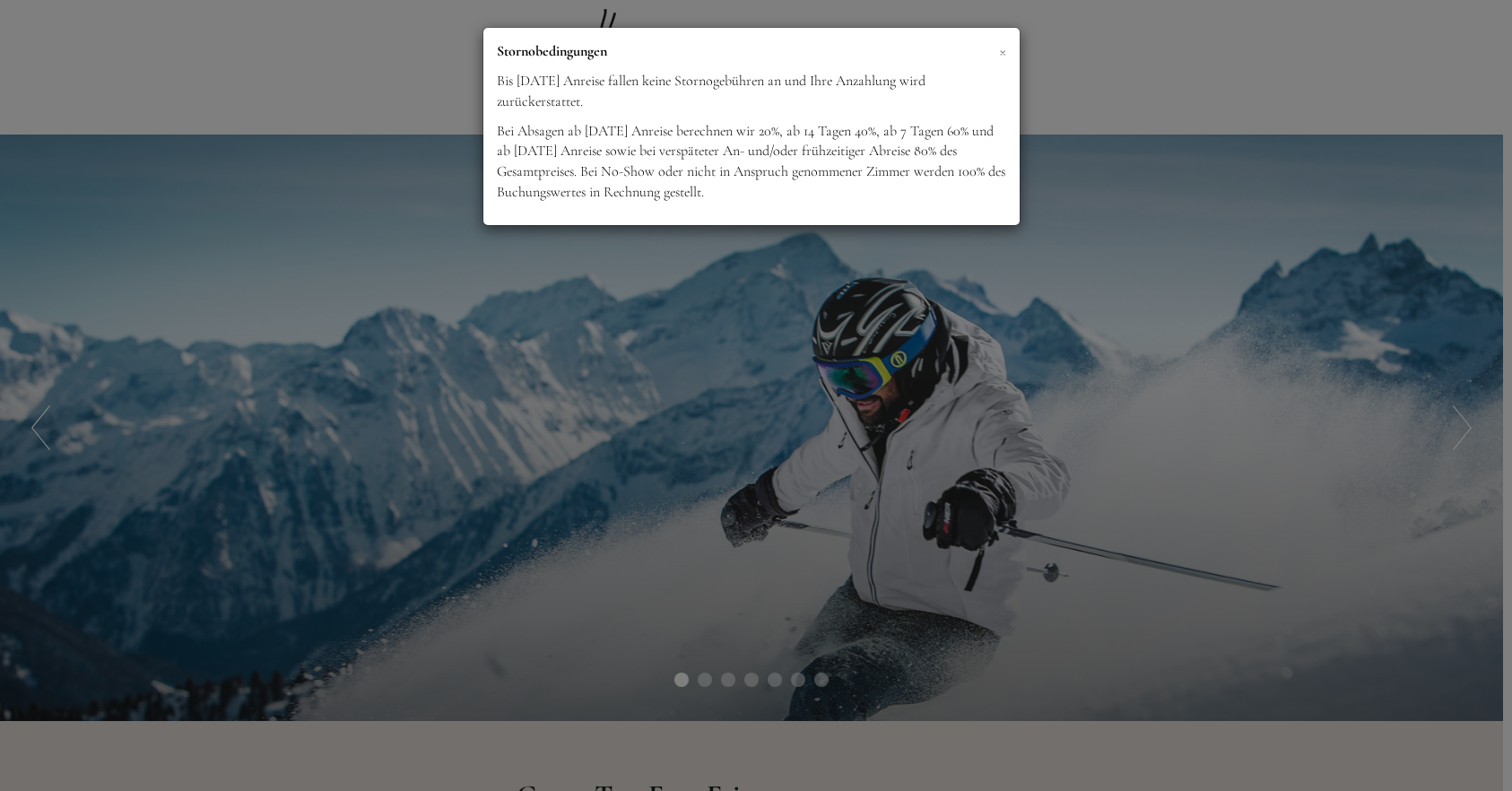
click at [1003, 51] on span "×" at bounding box center [1002, 51] width 7 height 22
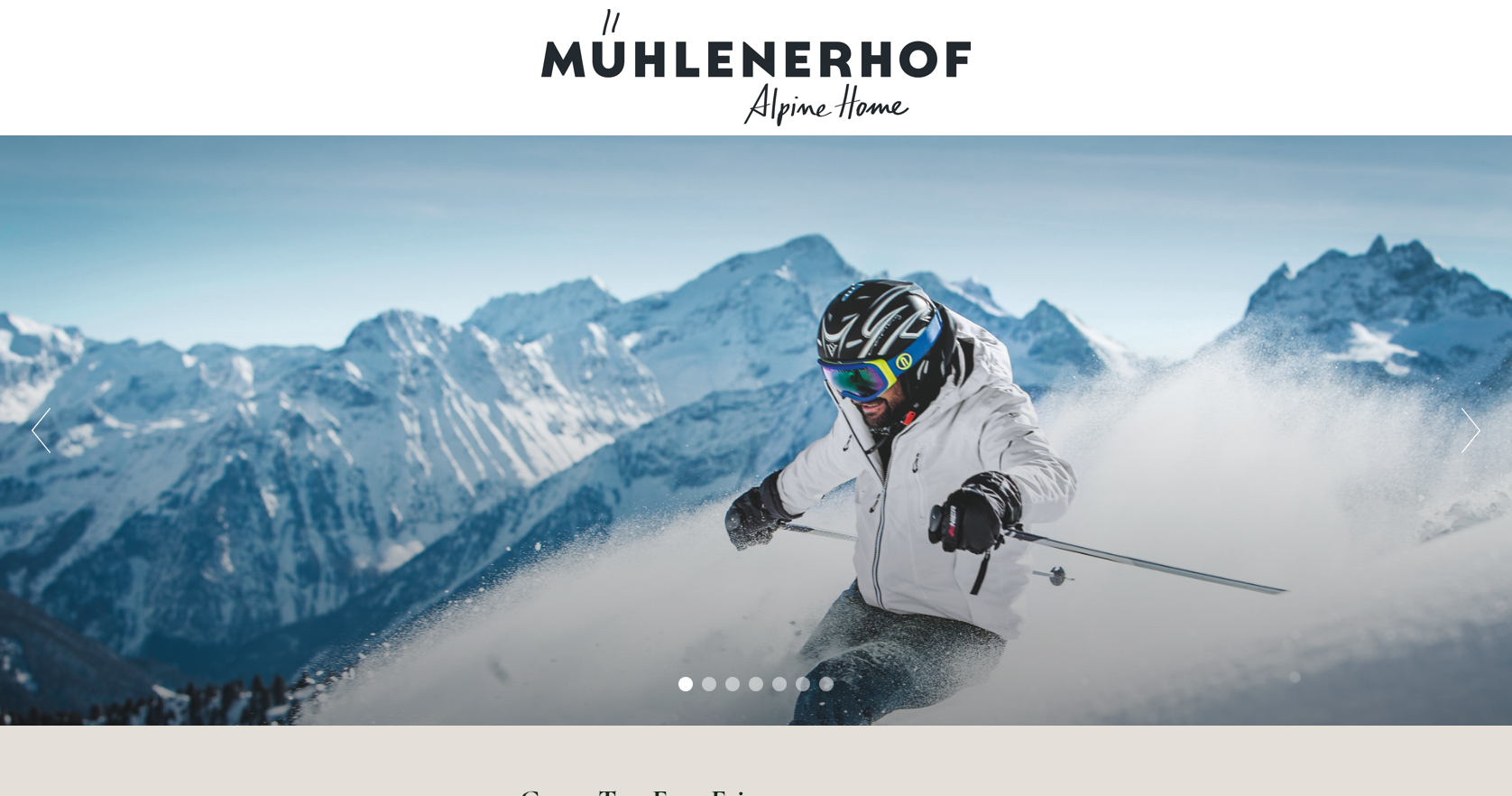
click at [700, 56] on div at bounding box center [755, 68] width 1010 height 117
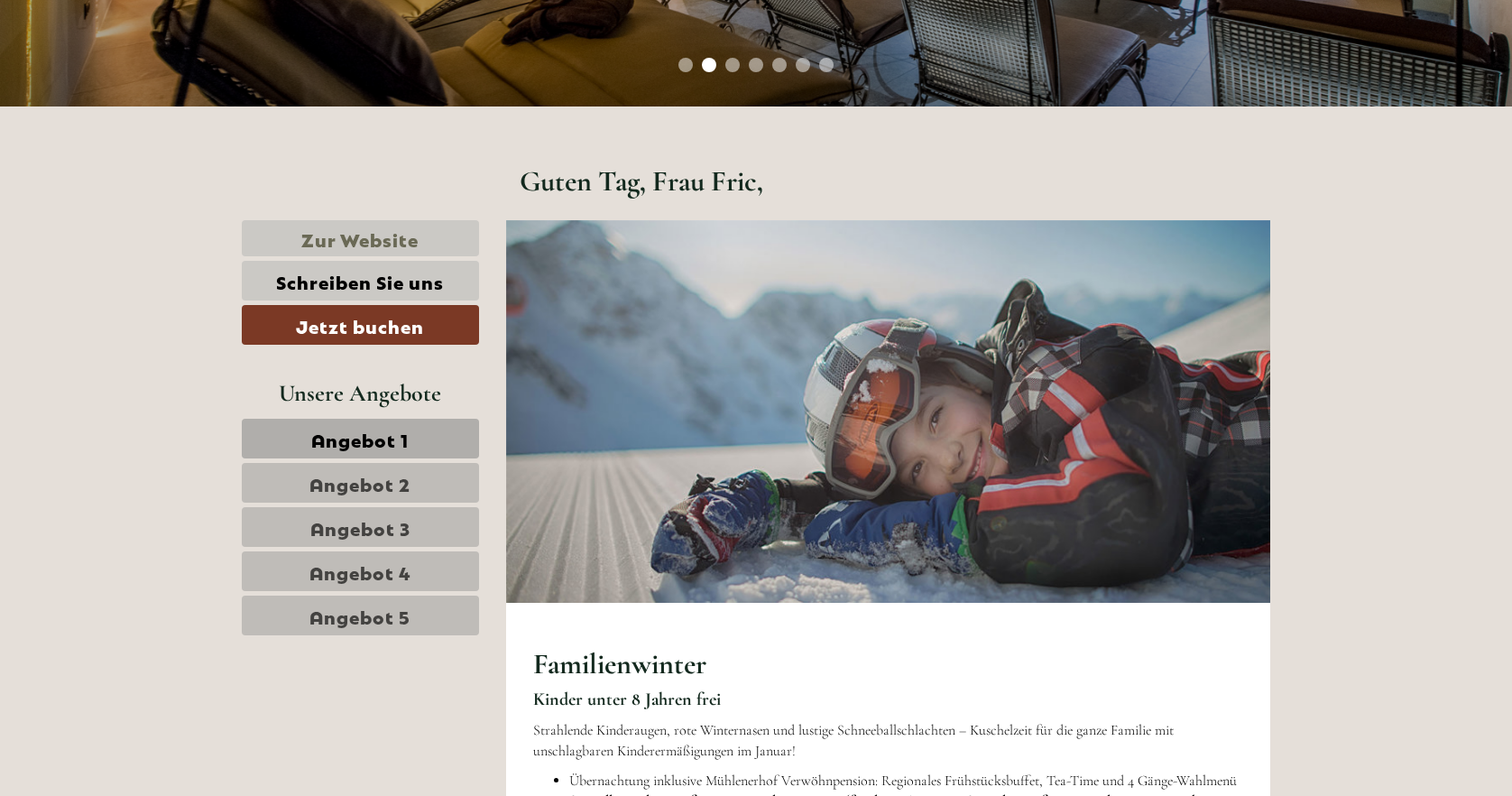
click at [301, 237] on link "Zur Website" at bounding box center [361, 238] width 237 height 37
